Goal: Navigation & Orientation: Find specific page/section

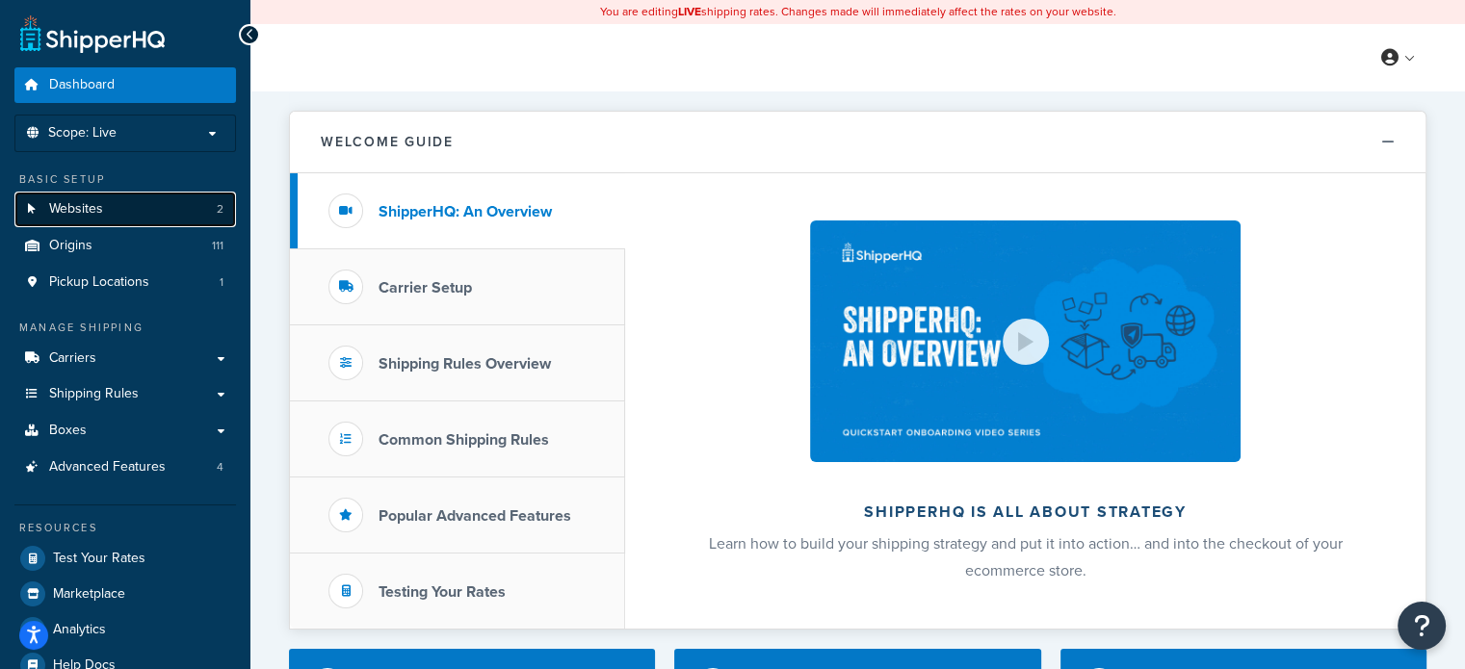
click at [85, 221] on link "Websites 2" at bounding box center [124, 210] width 221 height 36
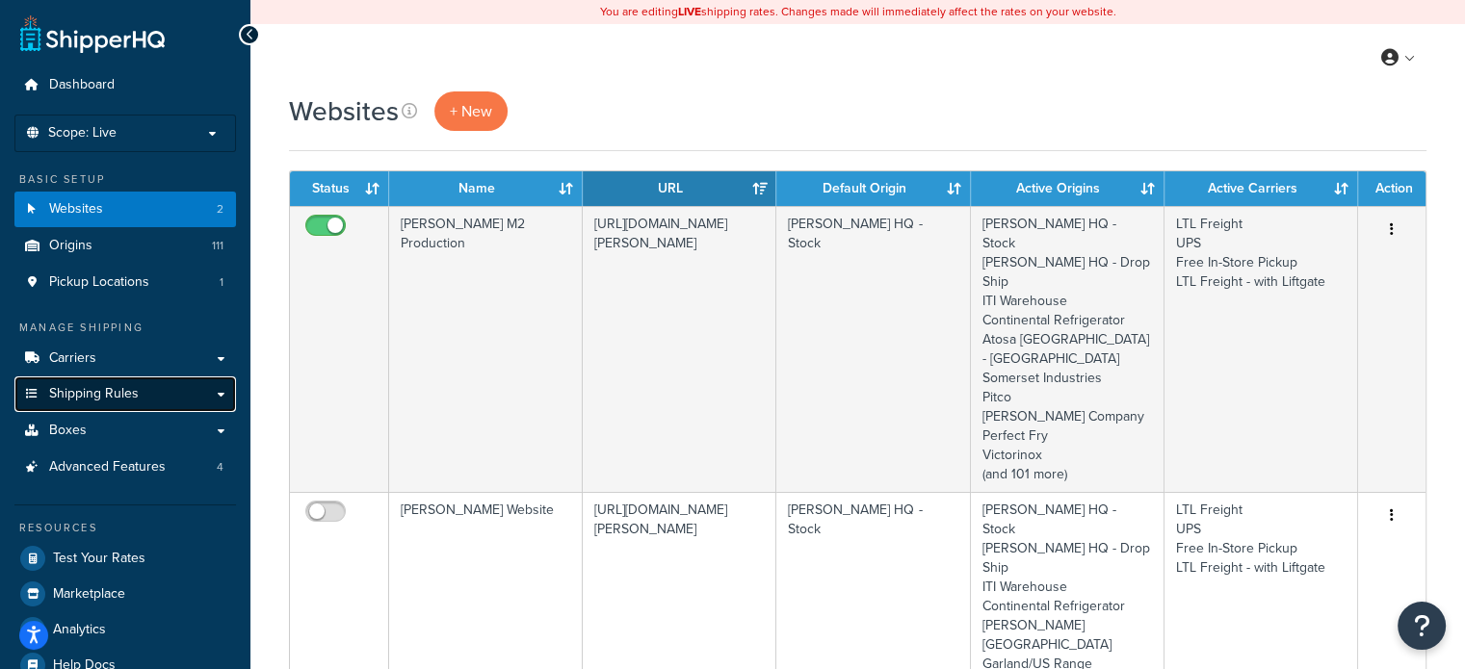
click at [89, 395] on span "Shipping Rules" at bounding box center [94, 394] width 90 height 16
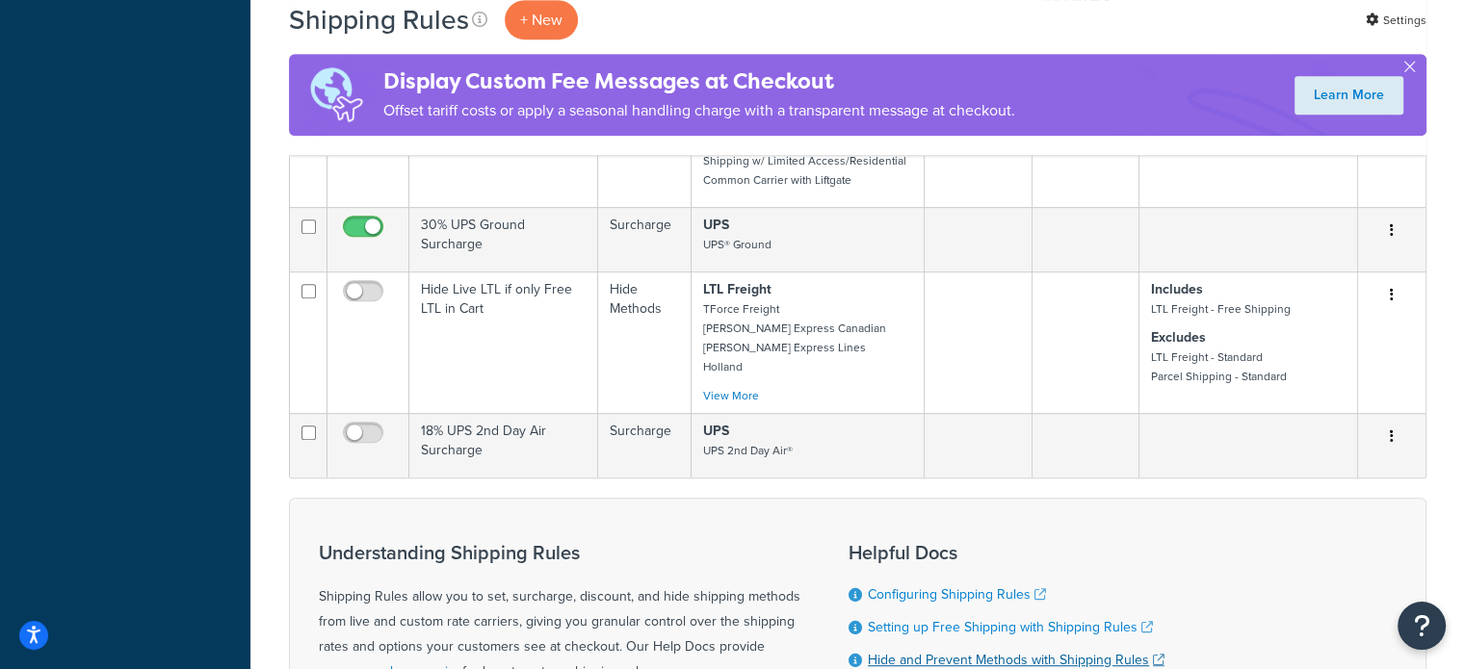
scroll to position [963, 0]
